Goal: Check status: Check status

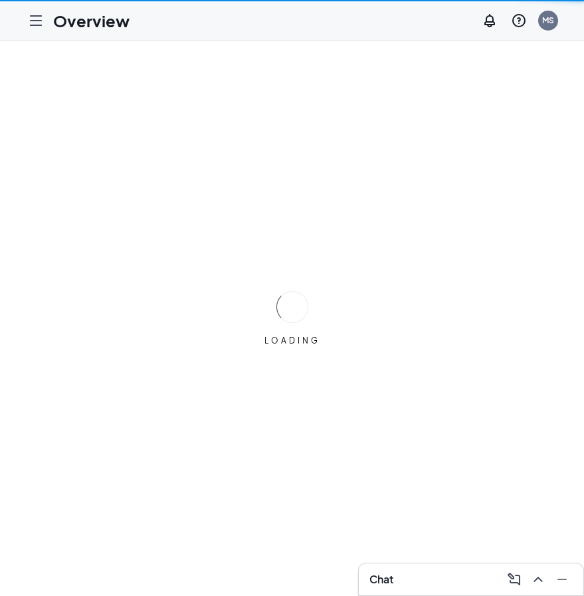
drag, startPoint x: -62, startPoint y: -5, endPoint x: -144, endPoint y: -25, distance: 84.1
click at [0, 0] on html "Overview MS Chat LOADING Switching your experience..." at bounding box center [292, 298] width 584 height 596
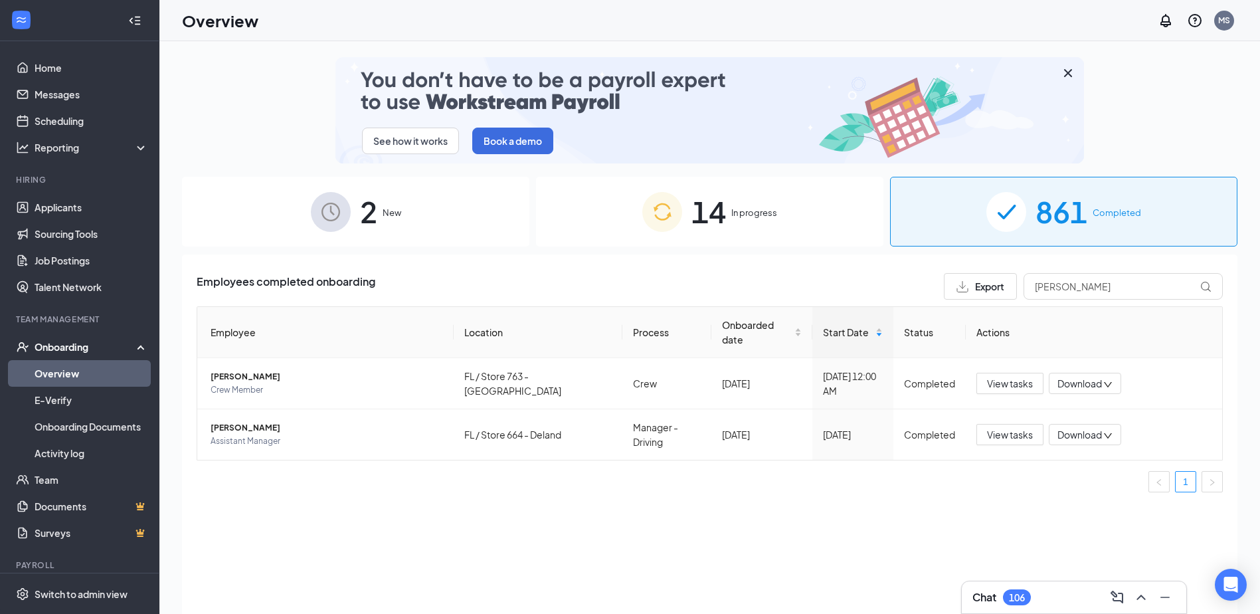
click at [983, 203] on div "861 Completed" at bounding box center [1063, 212] width 347 height 70
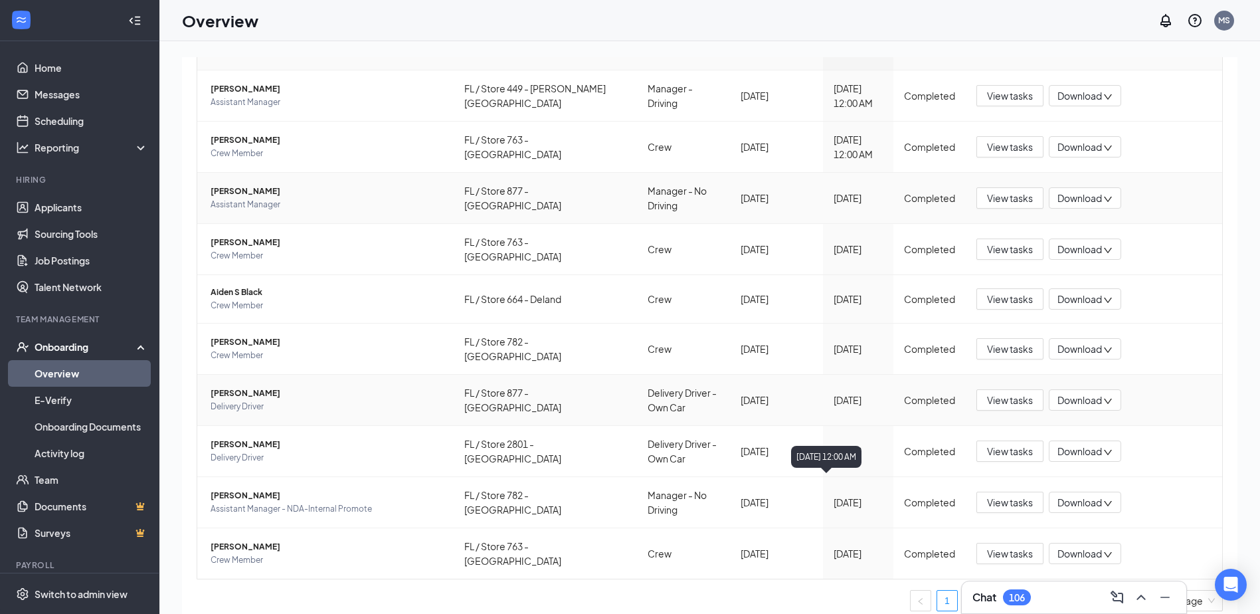
scroll to position [291, 0]
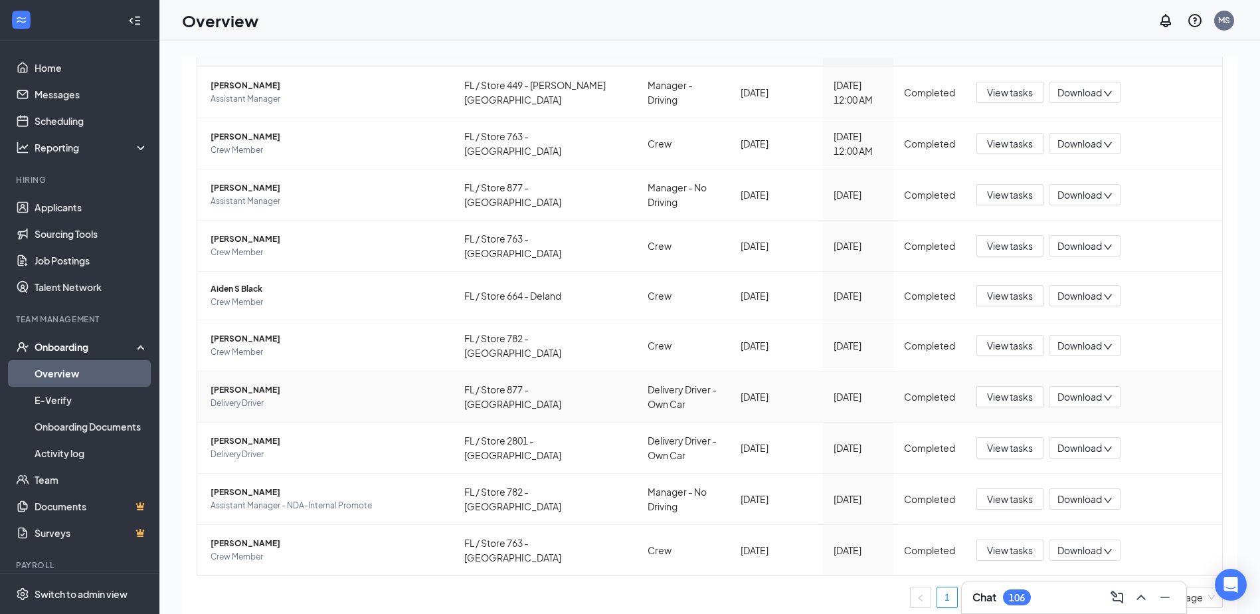
click at [267, 383] on span "[PERSON_NAME]" at bounding box center [327, 389] width 233 height 13
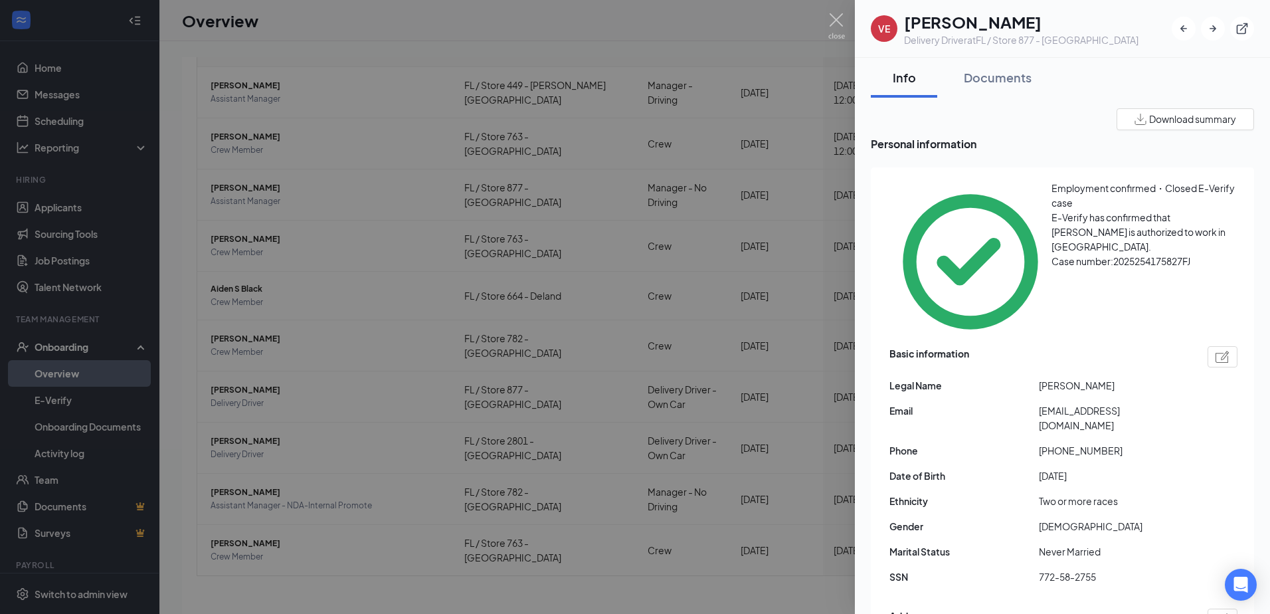
drag, startPoint x: 1177, startPoint y: 299, endPoint x: 1052, endPoint y: 170, distance: 179.5
click at [1052, 170] on div "Employment confirmed・Closed E-Verify case E-Verify has confirmed that [PERSON_N…" at bounding box center [1062, 505] width 383 height 676
click at [1197, 120] on span "Download summary" at bounding box center [1192, 119] width 87 height 14
click at [835, 17] on img at bounding box center [836, 26] width 17 height 26
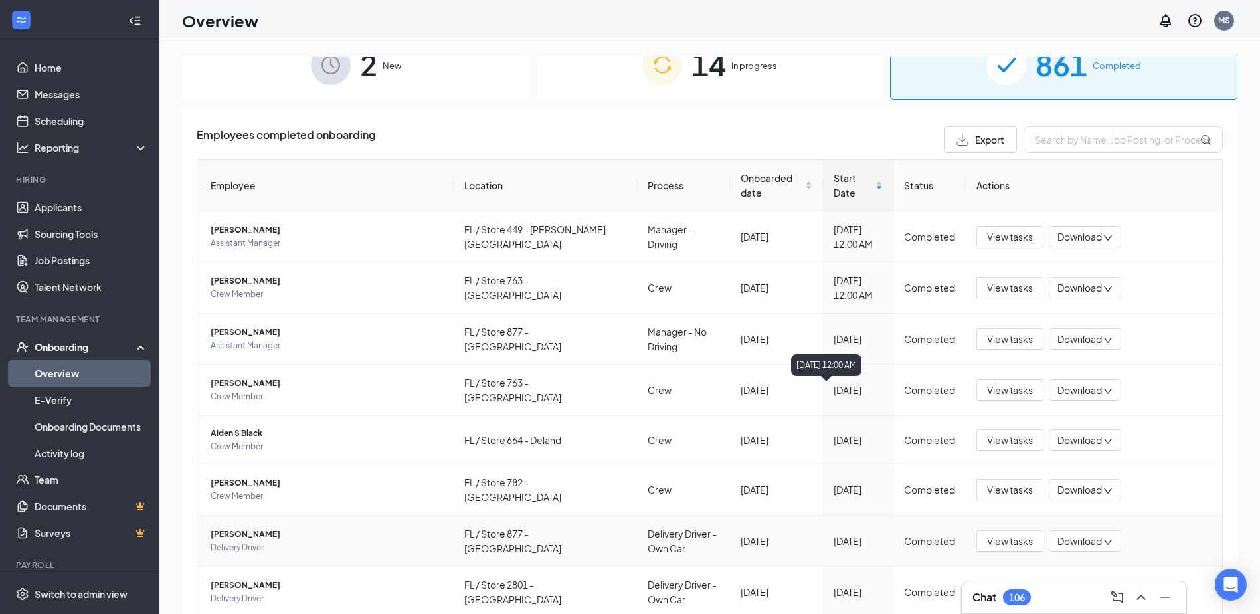
scroll to position [92, 0]
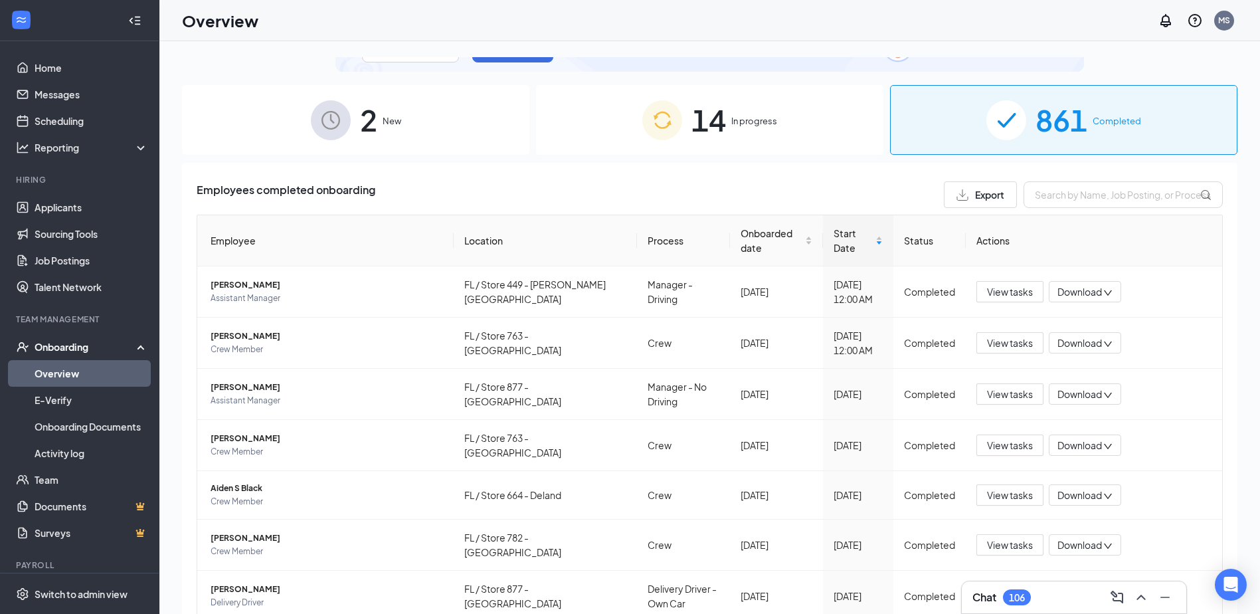
click at [632, 207] on div "Employees completed onboarding Export Employee Location Process Onboarded date …" at bounding box center [710, 499] width 1026 height 636
drag, startPoint x: 1068, startPoint y: 392, endPoint x: 349, endPoint y: 472, distance: 722.6
click at [349, 472] on td "Aiden S Black Crew Member" at bounding box center [325, 495] width 256 height 48
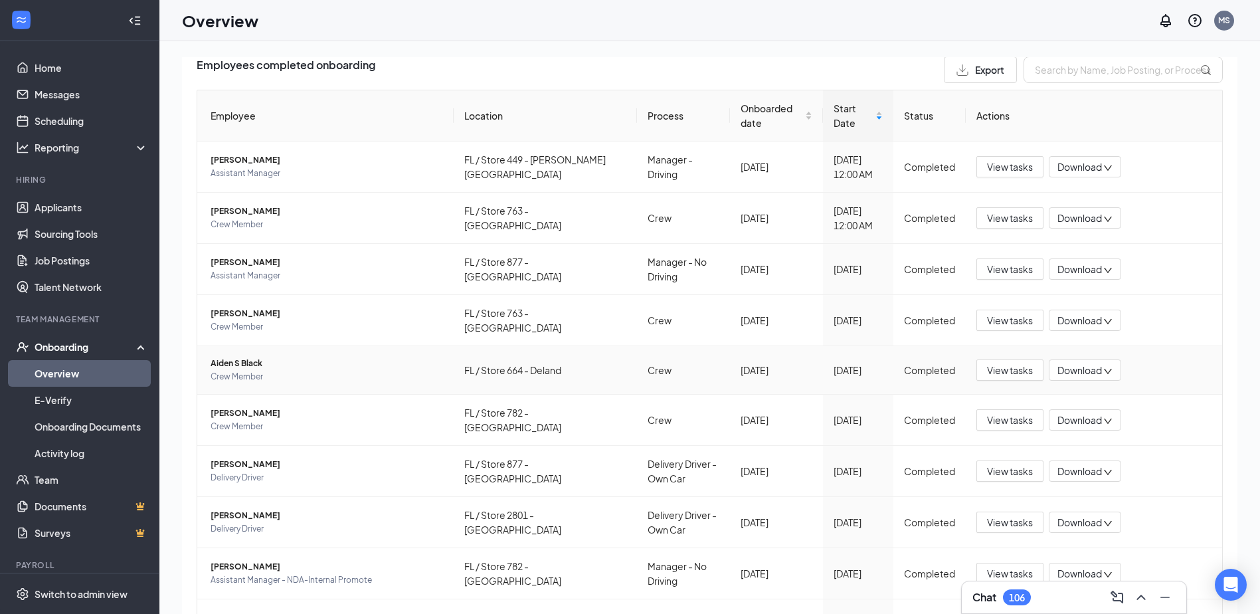
scroll to position [225, 0]
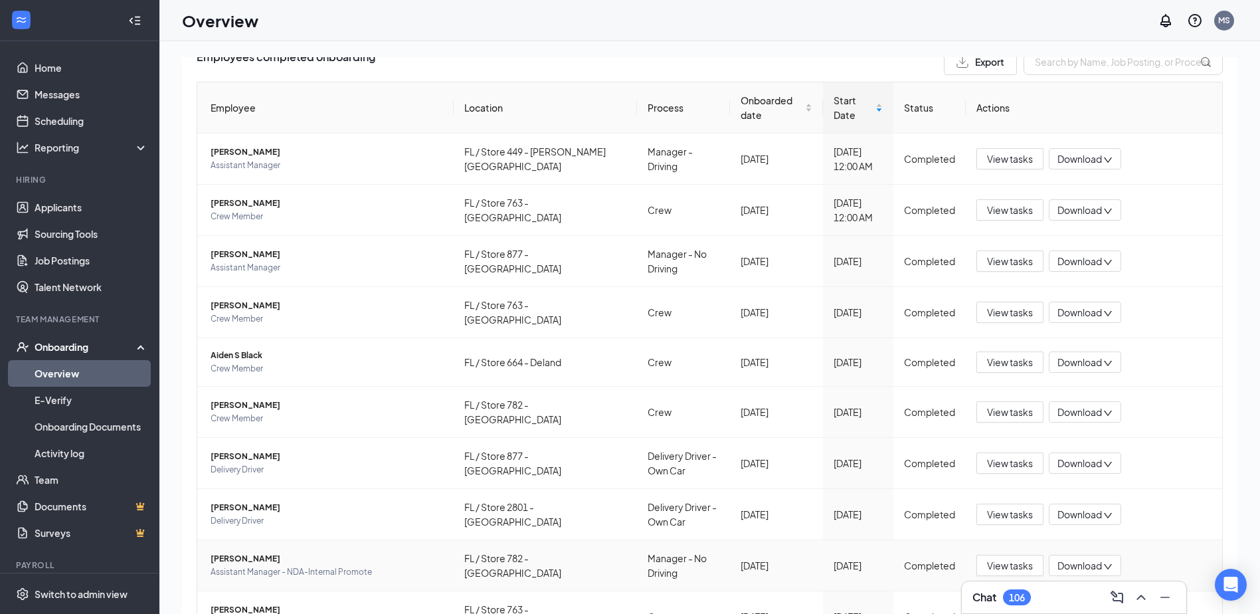
click at [1066, 559] on span "Download" at bounding box center [1080, 566] width 45 height 14
click at [235, 552] on span "[PERSON_NAME]" at bounding box center [327, 558] width 233 height 13
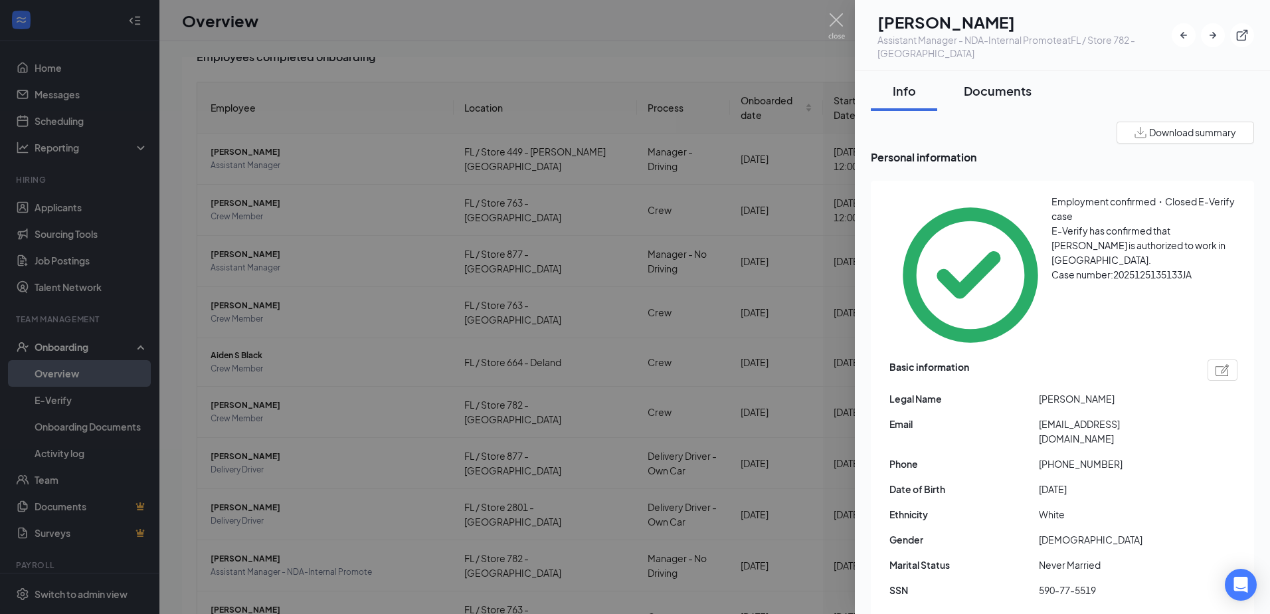
click at [1006, 88] on div "Documents" at bounding box center [998, 90] width 68 height 17
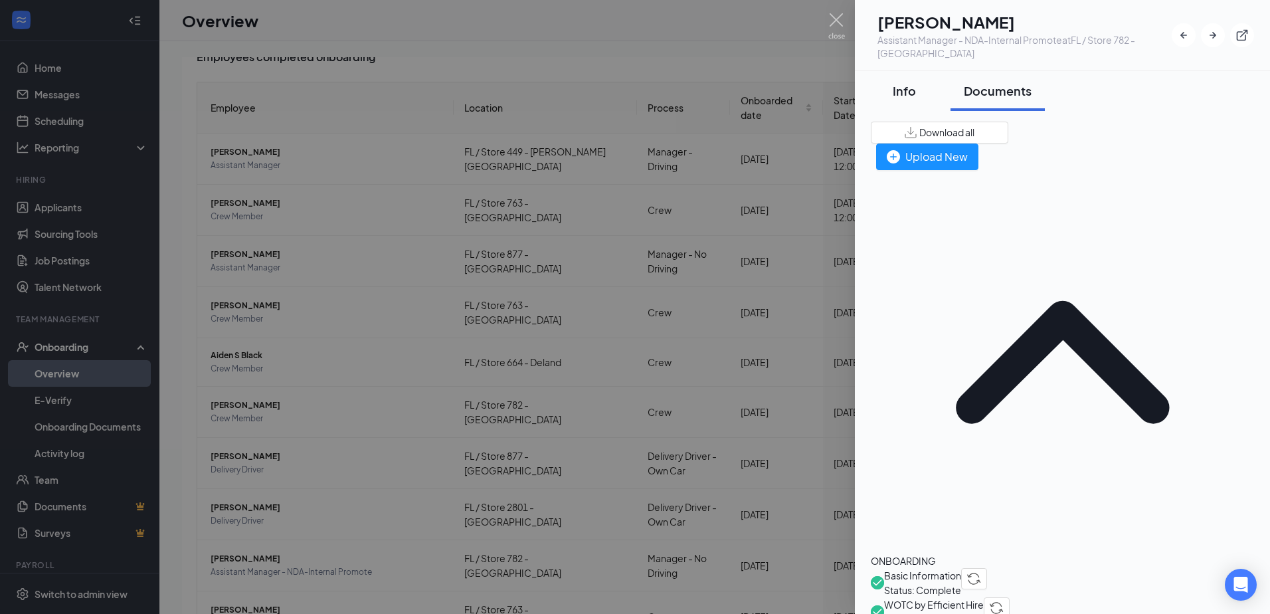
click at [903, 93] on div "Info" at bounding box center [904, 90] width 40 height 17
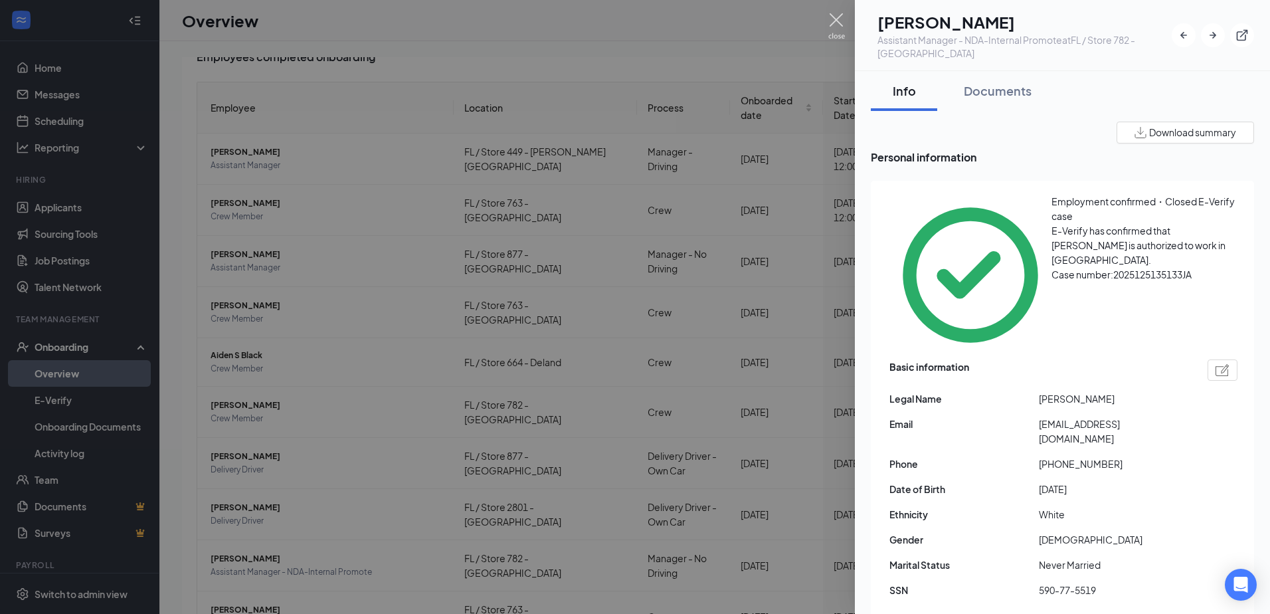
click at [834, 14] on img at bounding box center [836, 26] width 17 height 26
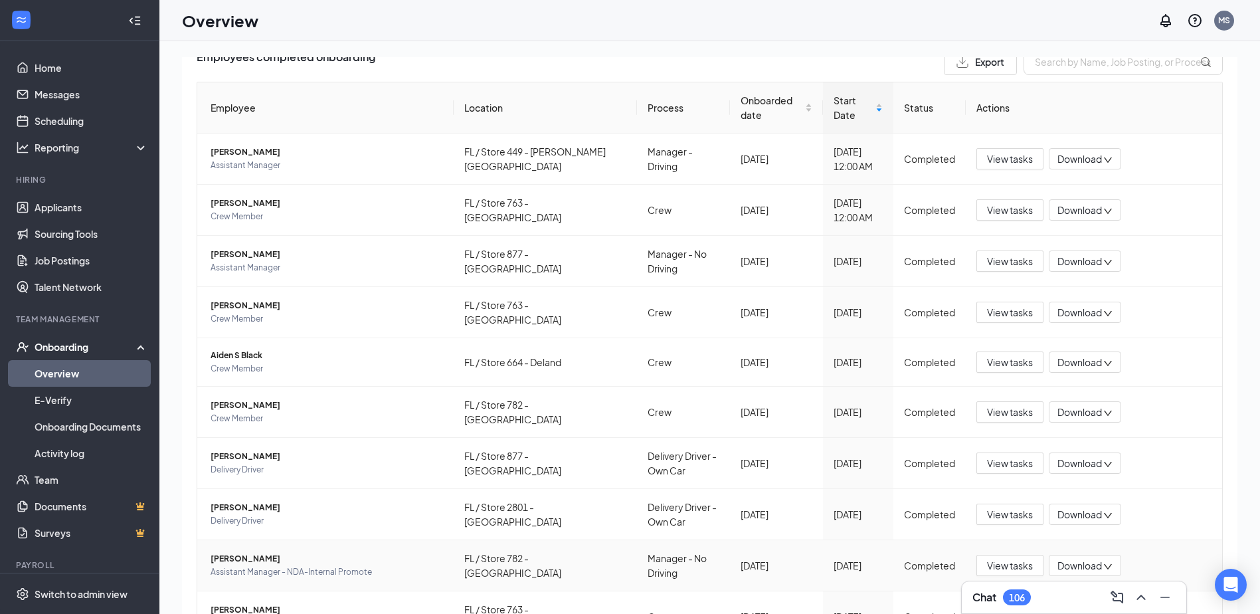
click at [230, 552] on span "[PERSON_NAME]" at bounding box center [327, 558] width 233 height 13
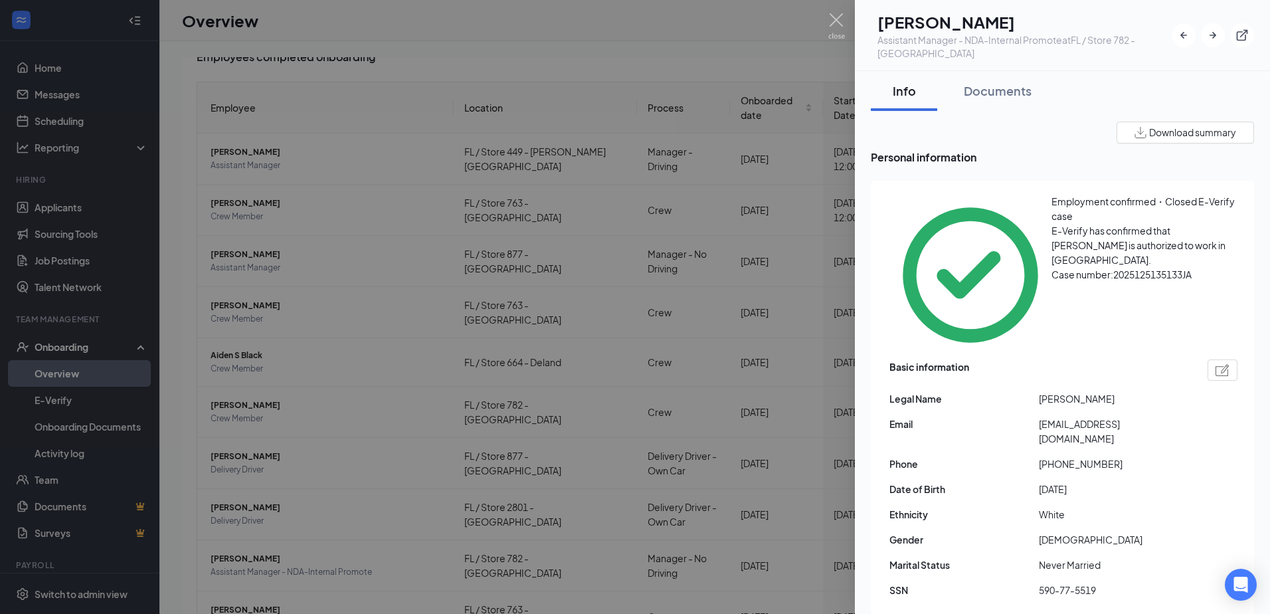
drag, startPoint x: 1060, startPoint y: 270, endPoint x: 1056, endPoint y: 282, distance: 12.0
drag, startPoint x: 1056, startPoint y: 282, endPoint x: 993, endPoint y: 93, distance: 198.7
click at [993, 92] on div "Documents" at bounding box center [998, 90] width 68 height 17
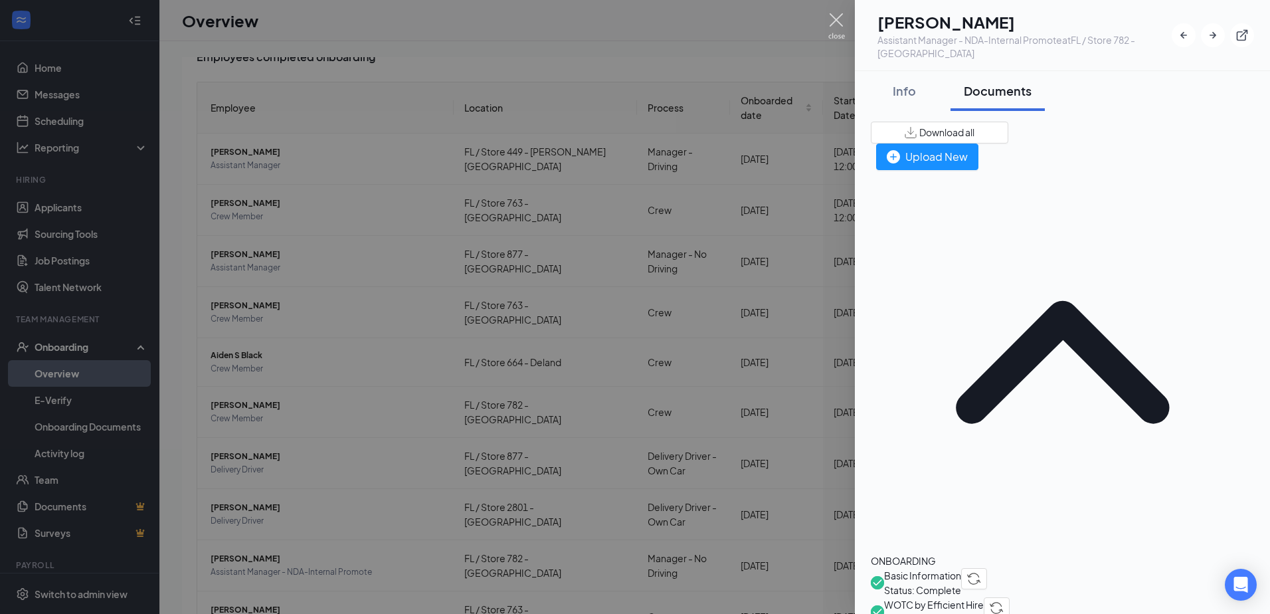
click at [836, 16] on img at bounding box center [836, 26] width 17 height 26
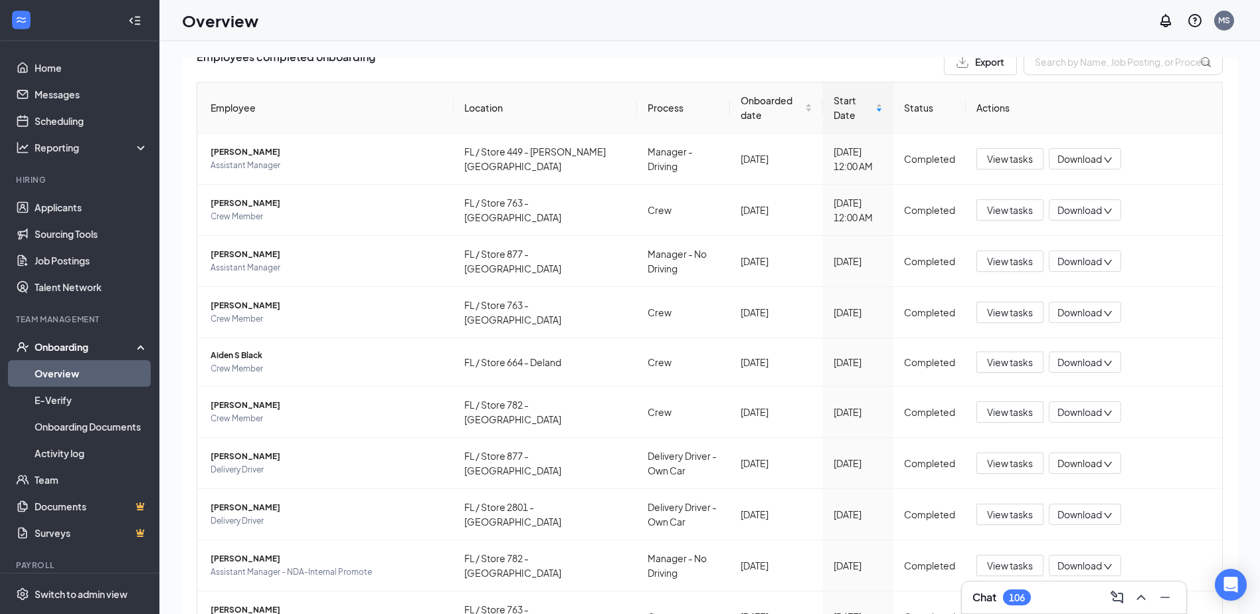
drag, startPoint x: 836, startPoint y: 16, endPoint x: 679, endPoint y: 74, distance: 168.0
click at [679, 74] on div "Employees completed onboarding Export" at bounding box center [710, 61] width 1026 height 27
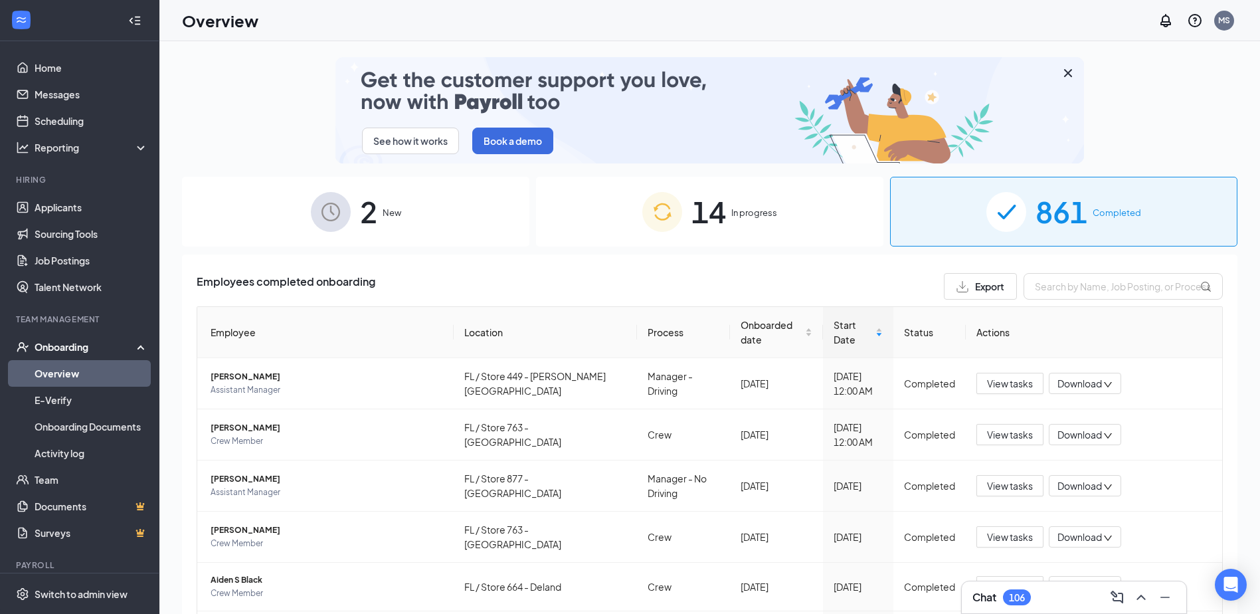
click at [771, 181] on div "14 In progress" at bounding box center [709, 212] width 347 height 70
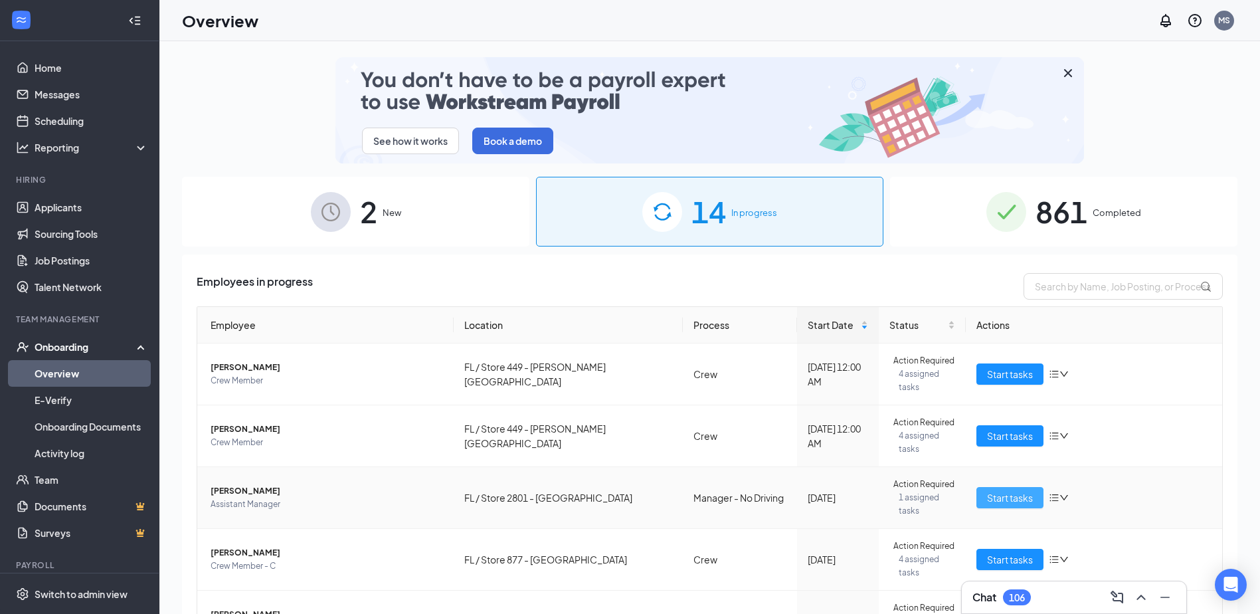
click at [995, 490] on span "Start tasks" at bounding box center [1010, 497] width 46 height 15
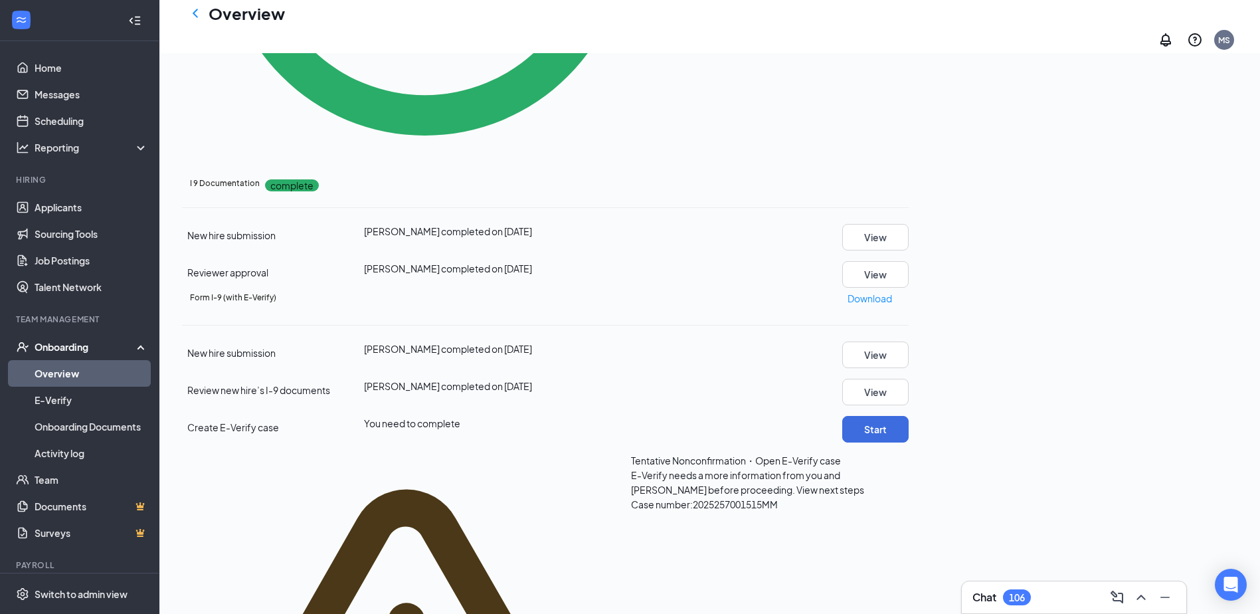
scroll to position [664, 0]
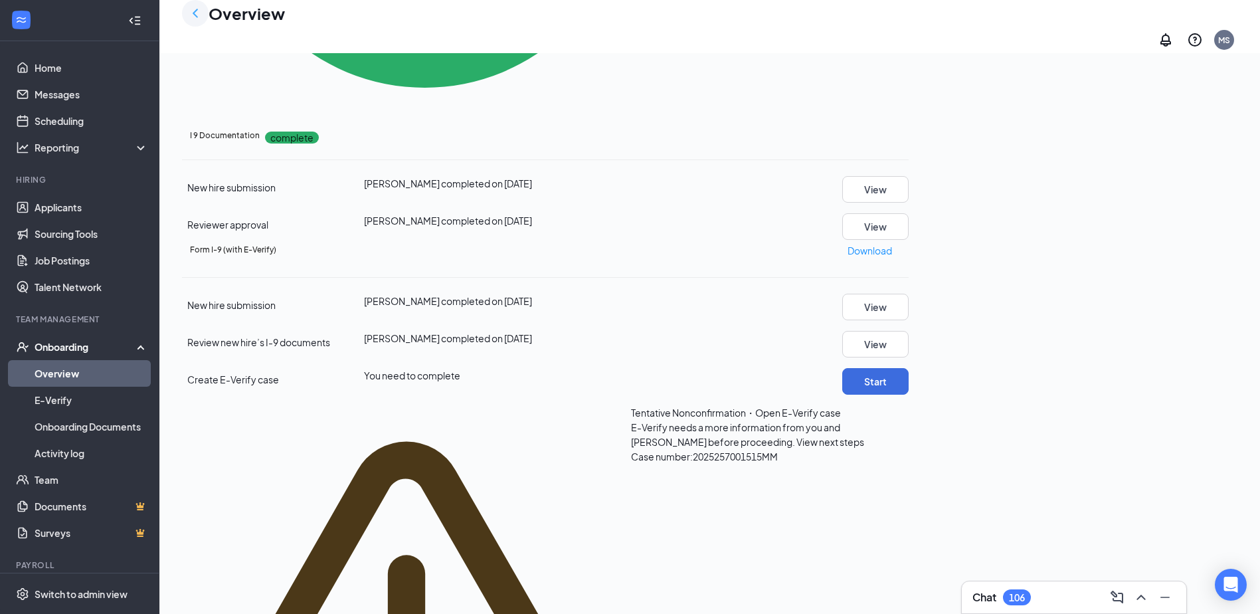
click at [191, 19] on icon "ChevronLeft" at bounding box center [195, 13] width 16 height 16
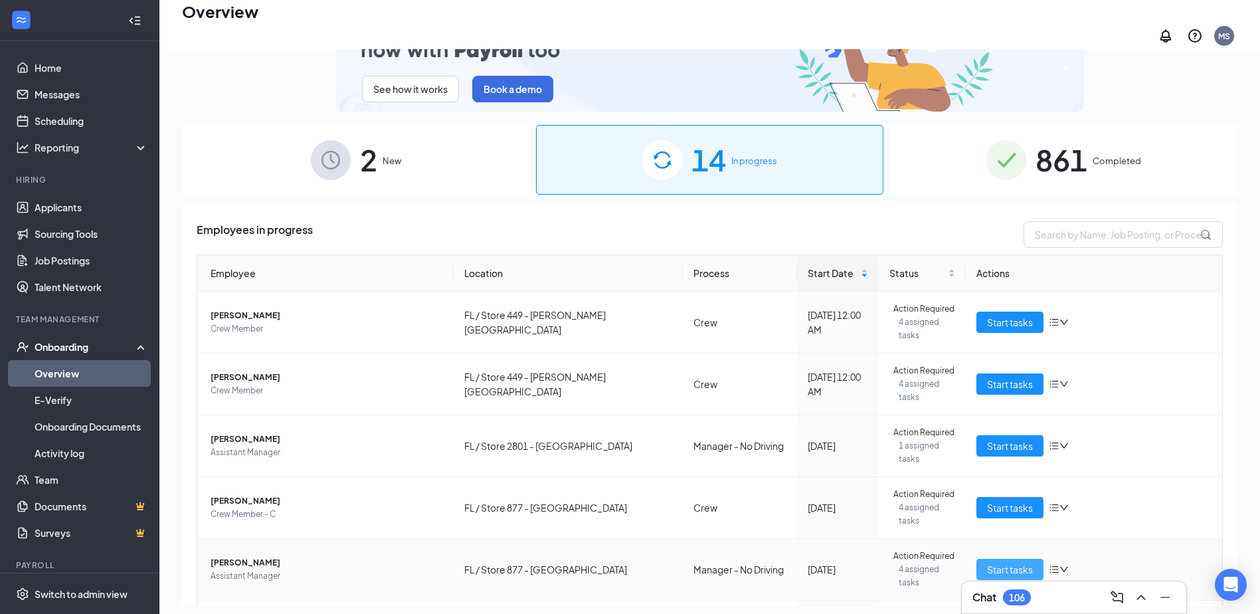
click at [1007, 562] on span "Start tasks" at bounding box center [1010, 569] width 46 height 15
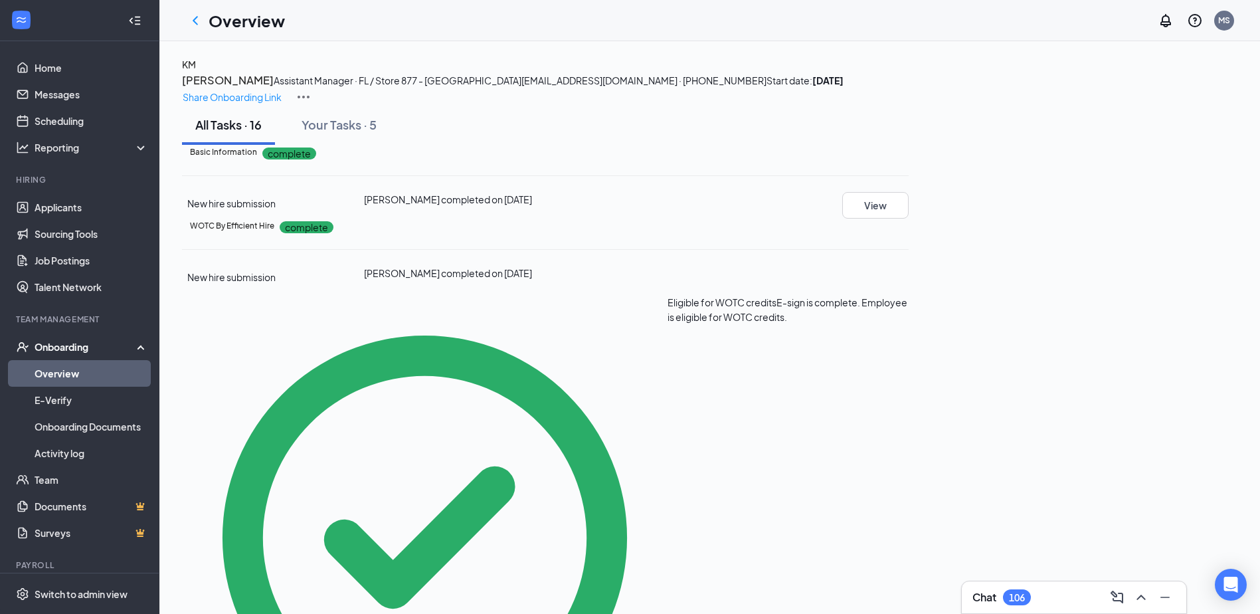
drag, startPoint x: 1009, startPoint y: 502, endPoint x: 896, endPoint y: 380, distance: 166.9
click at [896, 380] on div "WOTC By Efficient Hire complete New hire submission [PERSON_NAME] completed on …" at bounding box center [545, 500] width 727 height 562
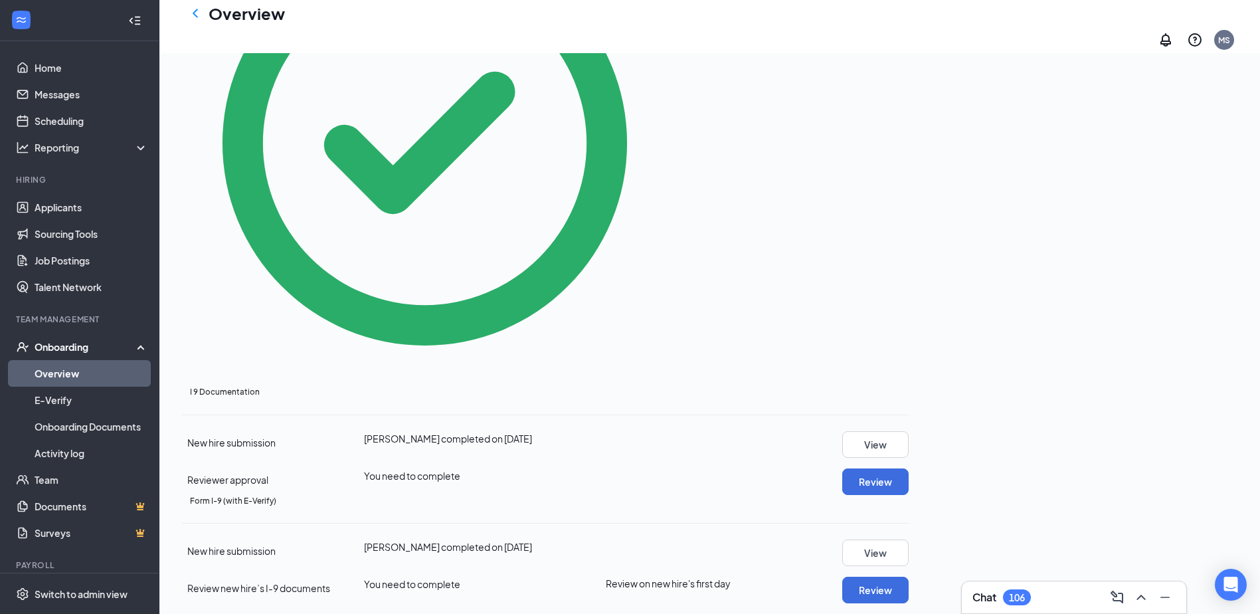
scroll to position [598, 0]
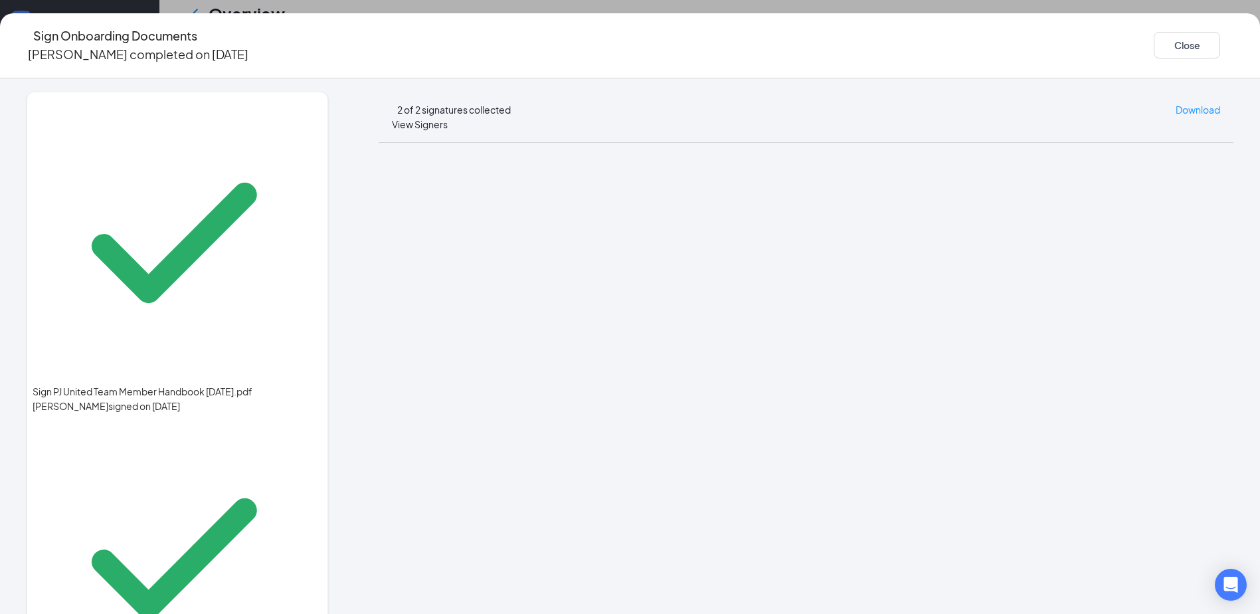
scroll to position [199, 0]
click at [1154, 39] on button "Close" at bounding box center [1187, 45] width 66 height 27
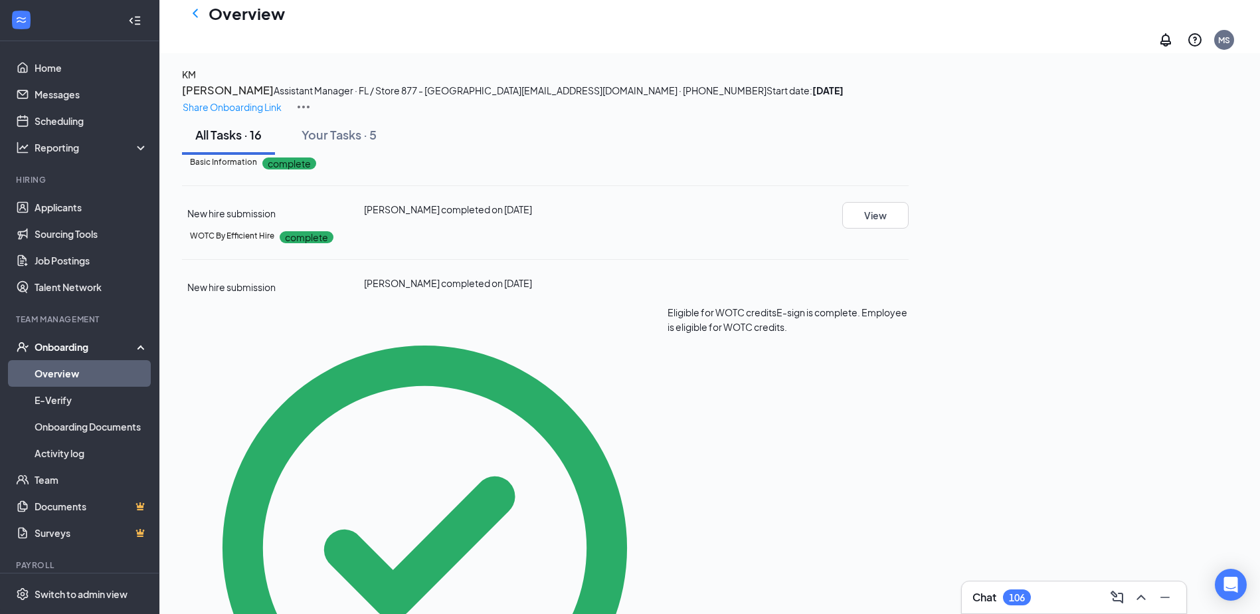
scroll to position [0, 0]
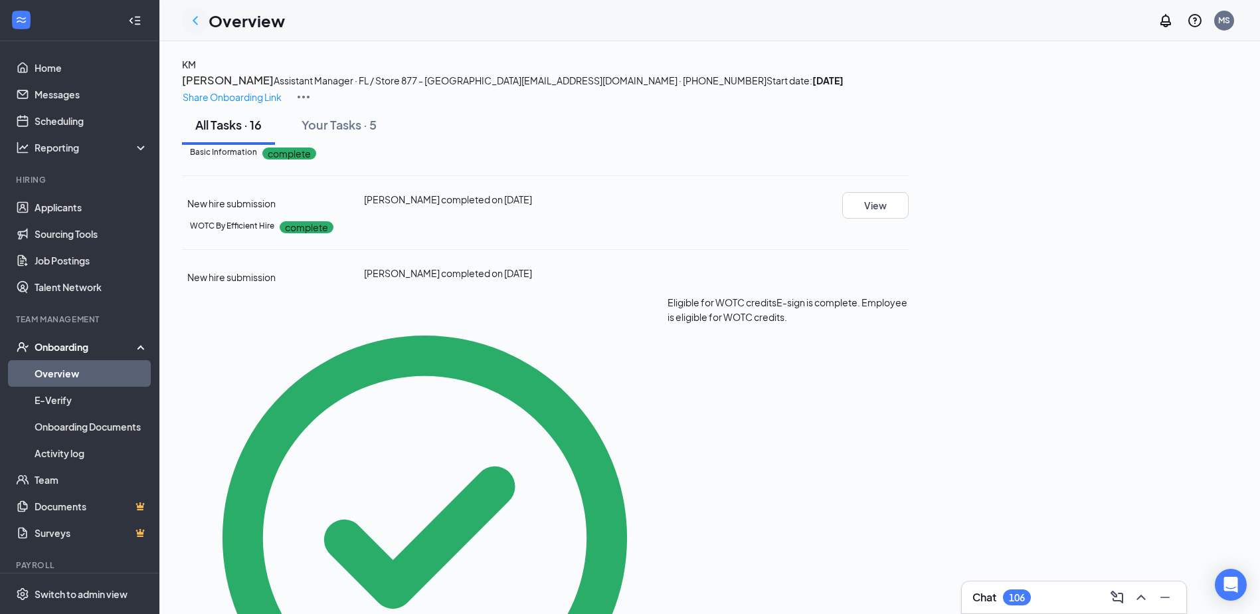
click at [194, 15] on icon "ChevronLeft" at bounding box center [195, 21] width 16 height 16
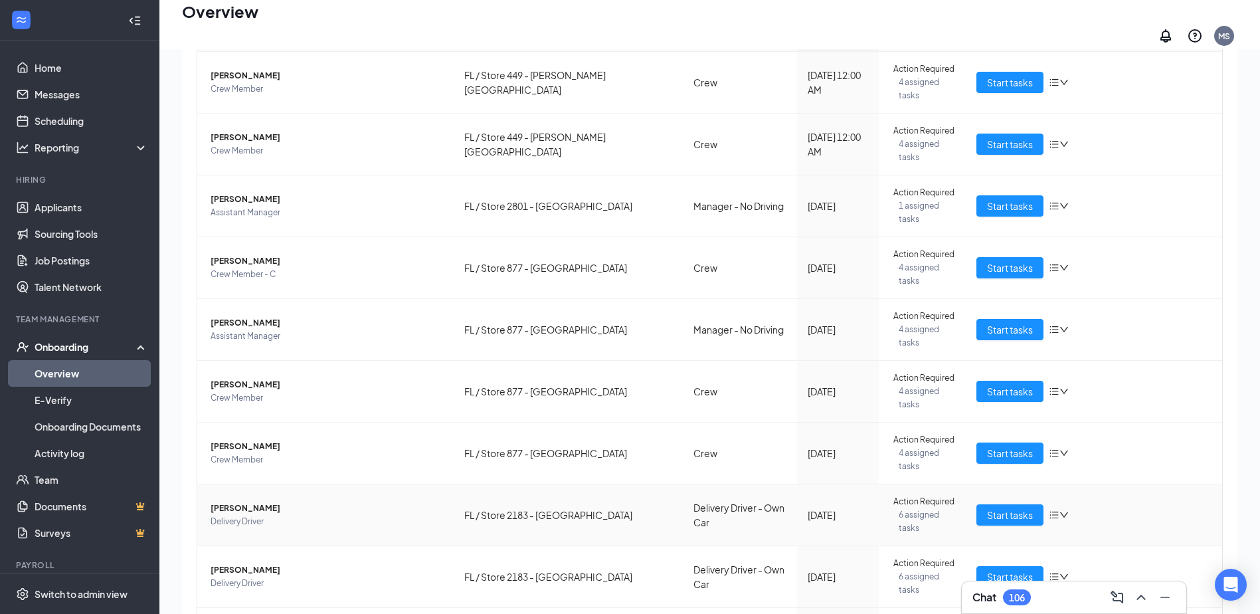
scroll to position [60, 0]
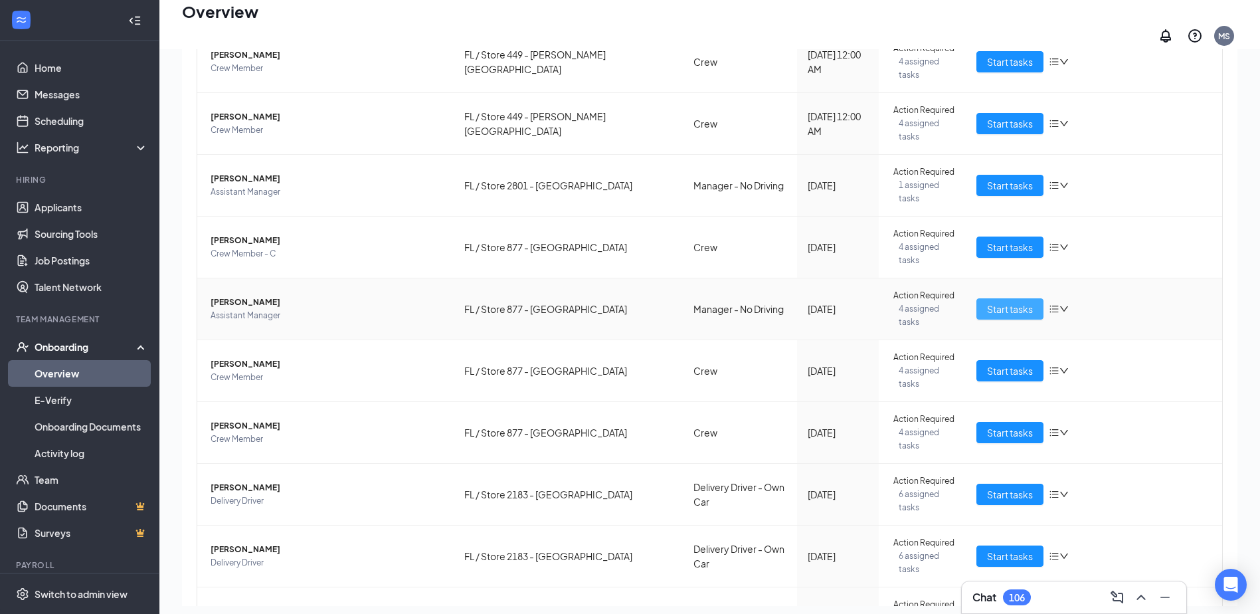
click at [1002, 302] on span "Start tasks" at bounding box center [1010, 309] width 46 height 15
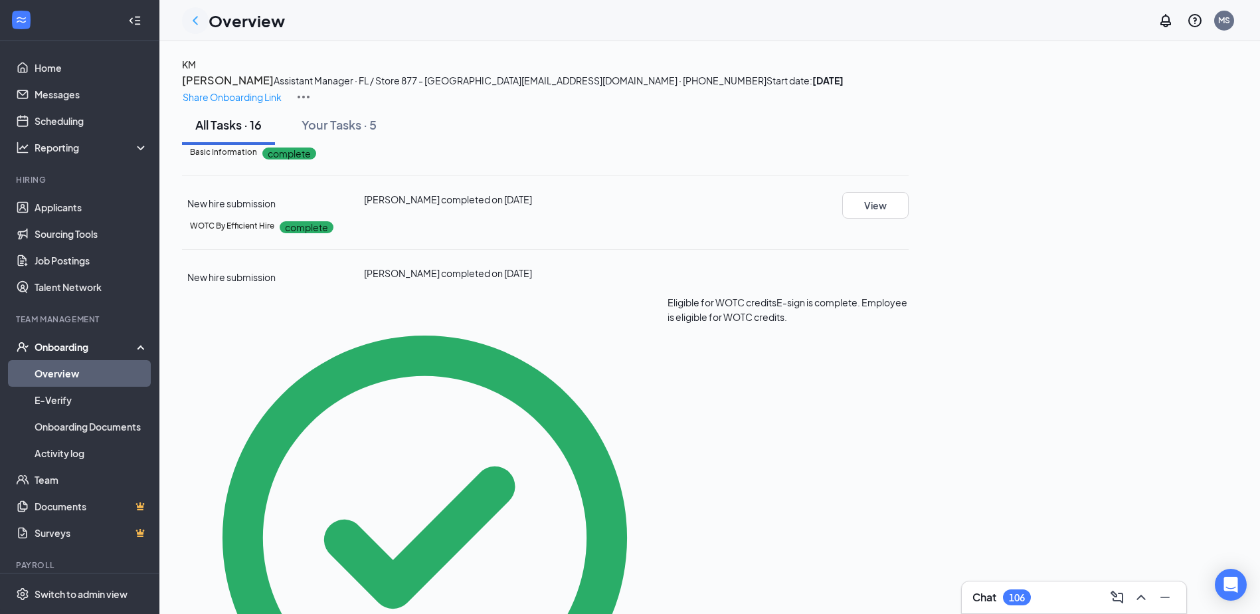
click at [193, 21] on icon "ChevronLeft" at bounding box center [195, 21] width 16 height 16
